Goal: Transaction & Acquisition: Purchase product/service

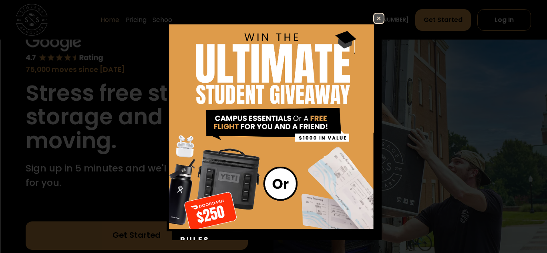
scroll to position [59, 0]
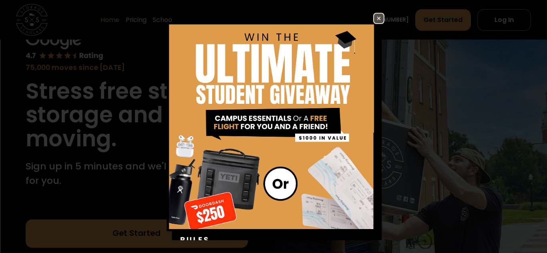
click at [377, 21] on img at bounding box center [379, 19] width 10 height 10
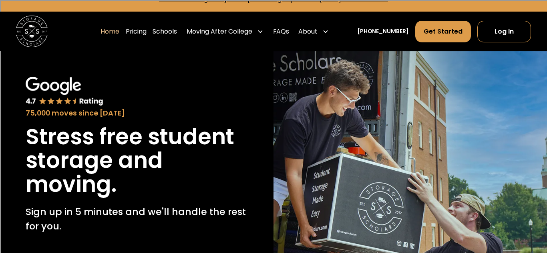
scroll to position [0, 0]
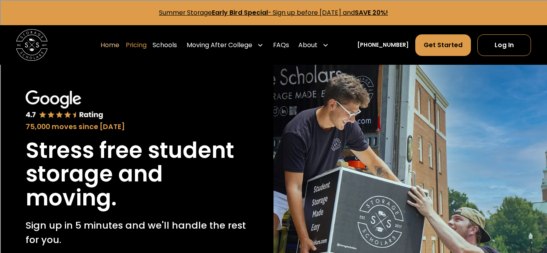
click at [147, 48] on link "Pricing" at bounding box center [136, 45] width 21 height 22
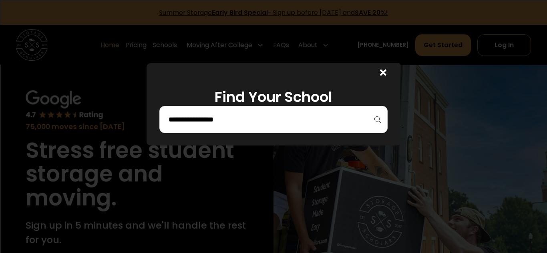
click at [353, 136] on div "Find Your School" at bounding box center [274, 104] width 254 height 82
click at [358, 124] on input "search" at bounding box center [273, 120] width 211 height 14
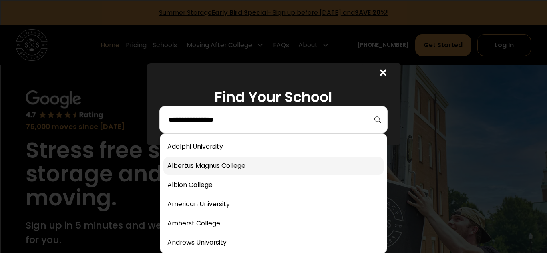
click at [173, 163] on link at bounding box center [273, 166] width 220 height 18
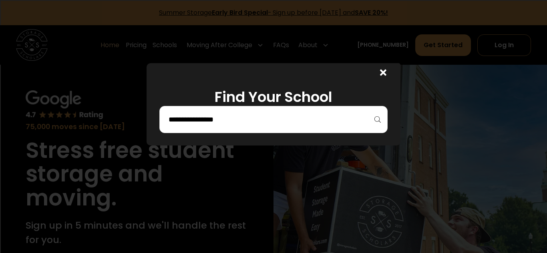
click at [357, 135] on div "Find Your School" at bounding box center [274, 104] width 254 height 82
click at [371, 119] on input "search" at bounding box center [273, 120] width 211 height 14
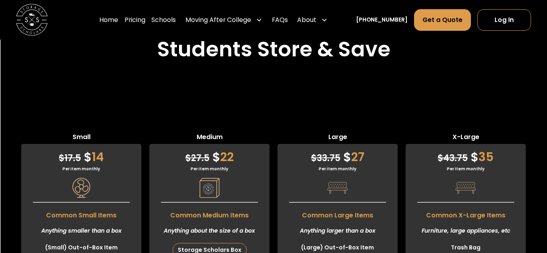
scroll to position [1962, 0]
